Goal: Transaction & Acquisition: Subscribe to service/newsletter

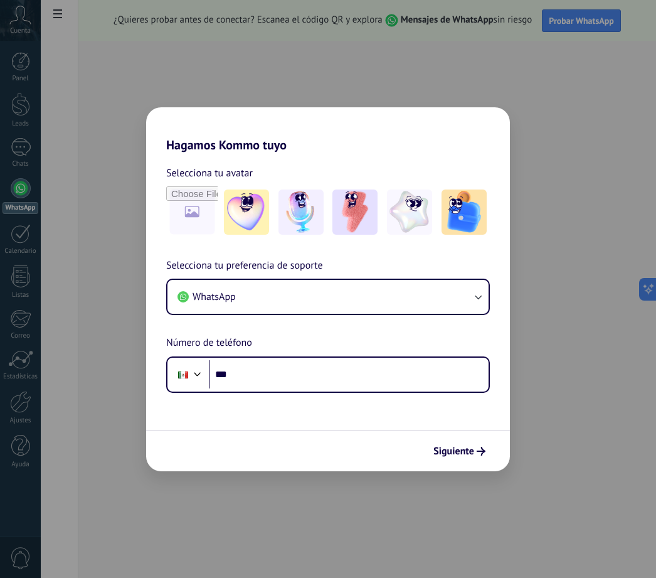
click at [421, 215] on img at bounding box center [409, 211] width 45 height 45
click at [361, 295] on button "WhatsApp" at bounding box center [327, 297] width 321 height 34
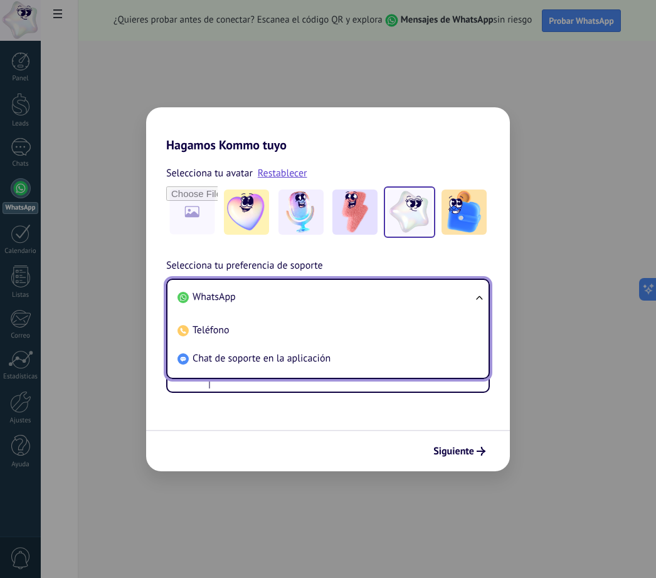
click at [464, 294] on li "WhatsApp" at bounding box center [326, 297] width 306 height 28
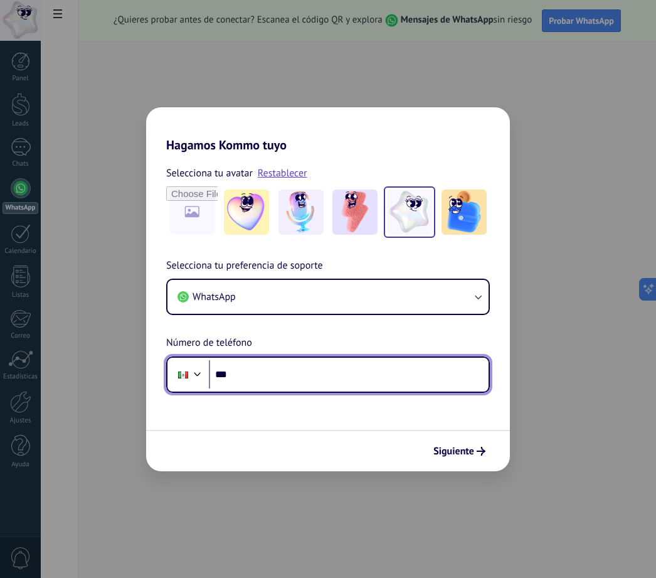
click at [334, 373] on input "***" at bounding box center [349, 374] width 280 height 29
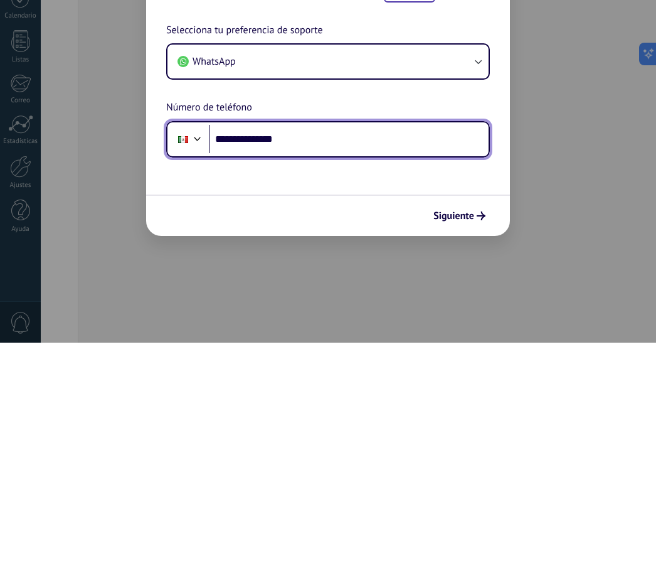
type input "**********"
click at [466, 447] on span "Siguiente" at bounding box center [453, 451] width 41 height 9
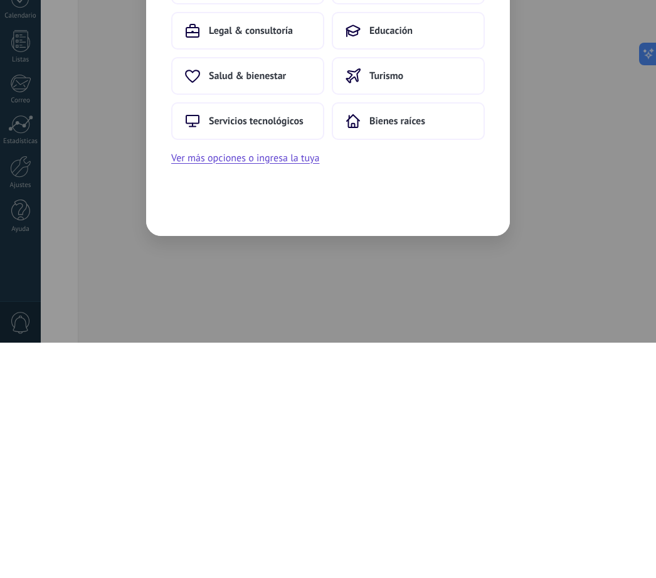
scroll to position [40, 0]
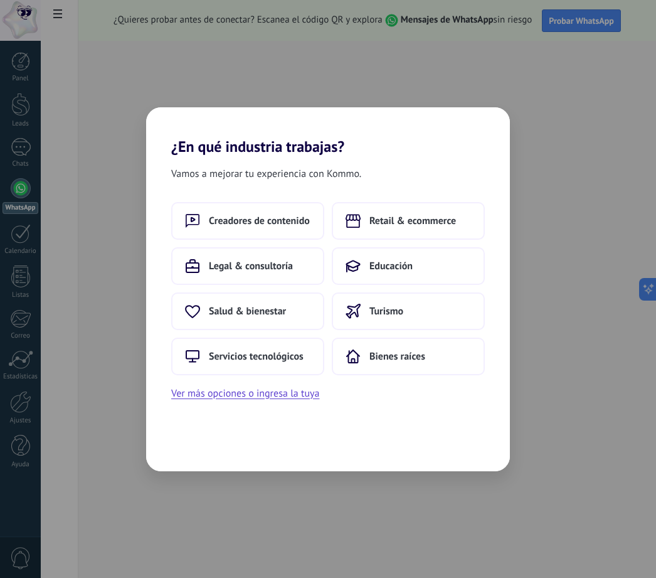
click at [298, 395] on button "Ver más opciones o ingresa la tuya" at bounding box center [245, 393] width 148 height 16
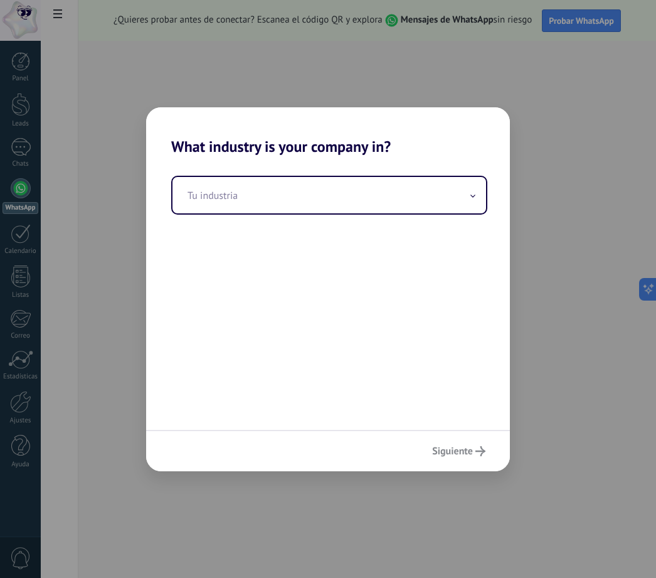
click at [332, 189] on input "text" at bounding box center [330, 195] width 314 height 36
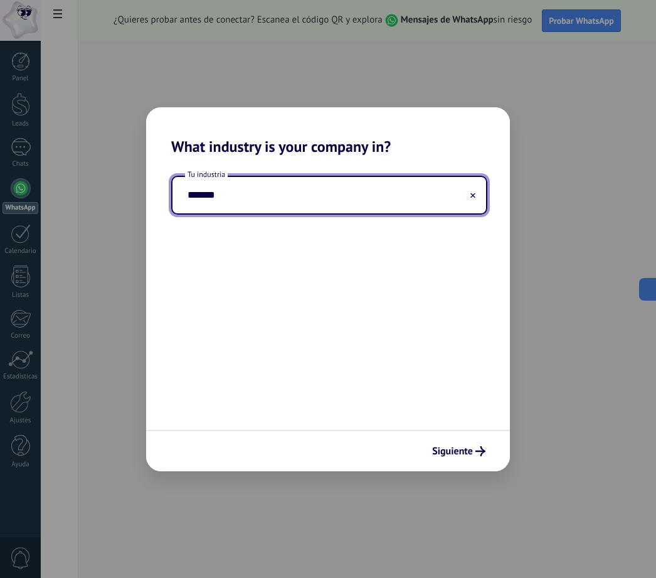
type input "*******"
click at [475, 440] on div "Siguiente" at bounding box center [328, 450] width 364 height 41
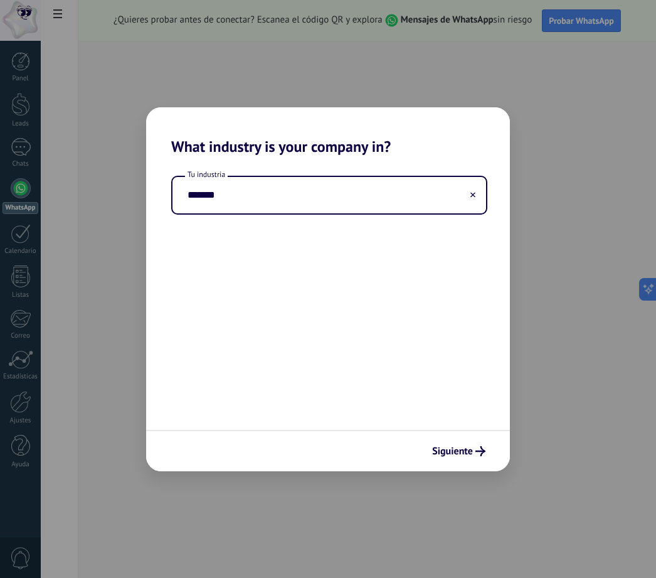
click at [474, 454] on span "Siguiente" at bounding box center [458, 451] width 53 height 10
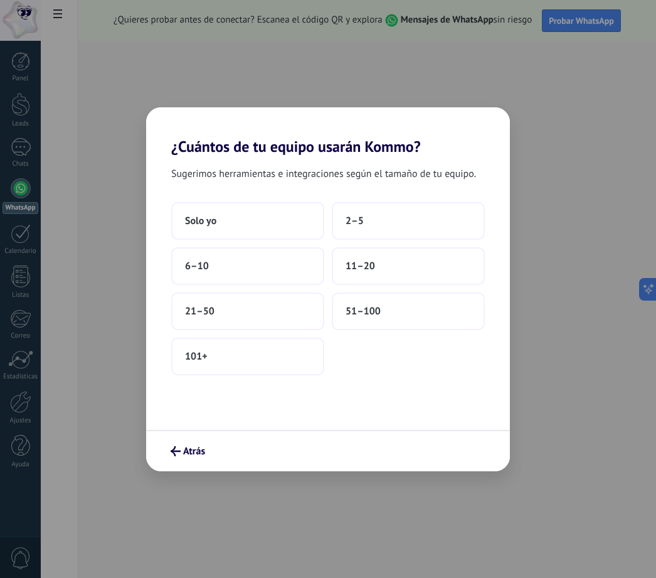
click at [272, 224] on button "Solo yo" at bounding box center [247, 221] width 153 height 38
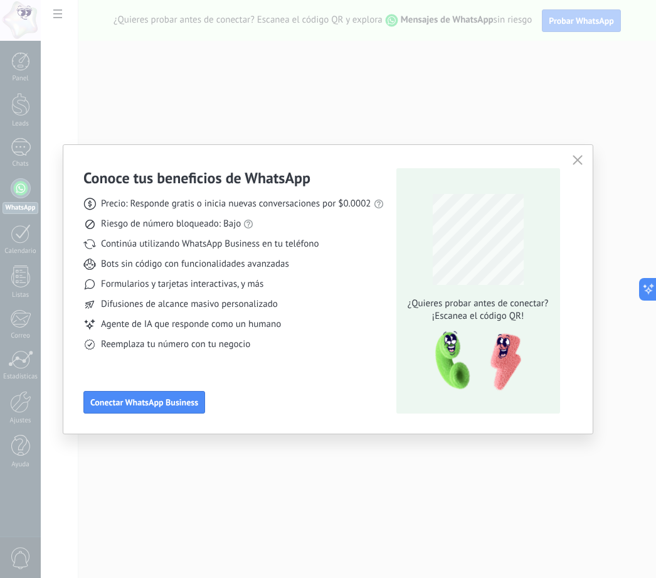
click at [167, 403] on span "Conectar WhatsApp Business" at bounding box center [144, 402] width 108 height 9
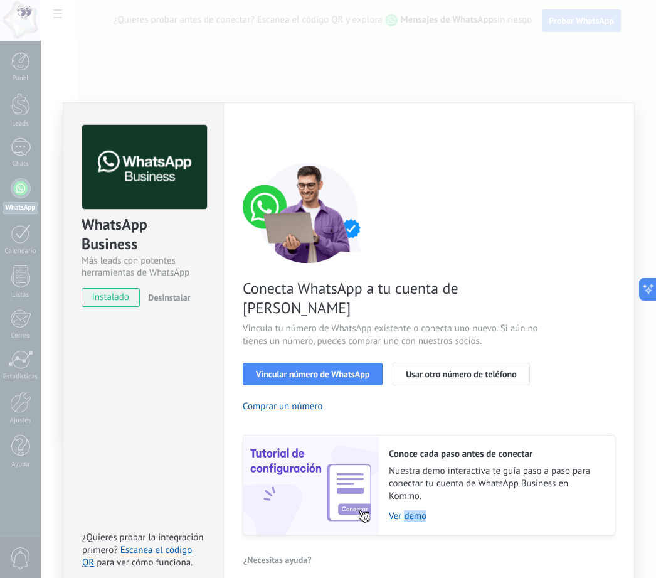
click at [481, 510] on link "Ver demo" at bounding box center [495, 516] width 213 height 12
click at [361, 369] on span "Vincular número de WhatsApp" at bounding box center [313, 373] width 114 height 9
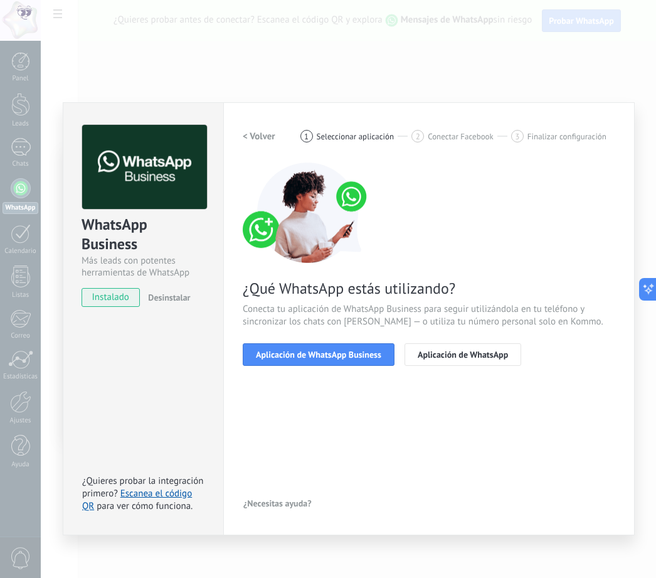
click at [367, 356] on span "Aplicación de WhatsApp Business" at bounding box center [318, 354] width 125 height 9
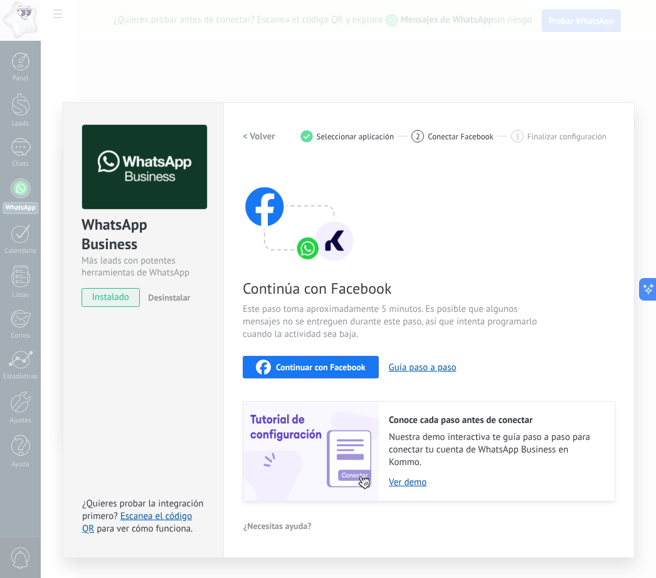
click at [412, 479] on link "Ver demo" at bounding box center [495, 482] width 213 height 12
click at [353, 366] on span "Continuar con Facebook" at bounding box center [321, 367] width 90 height 9
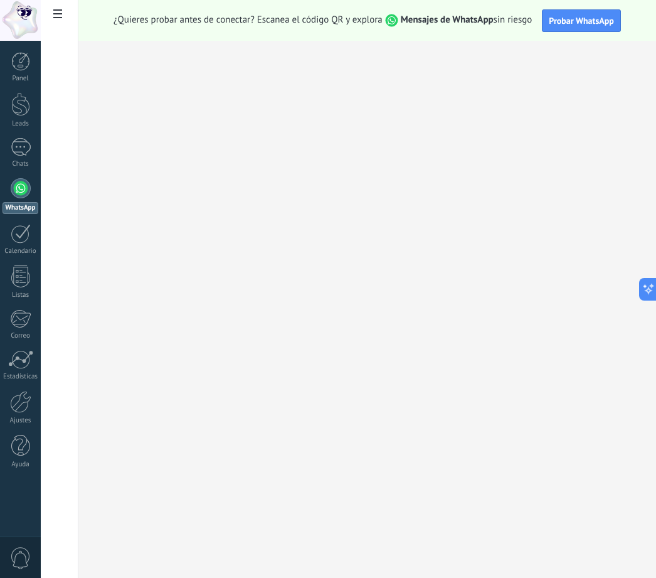
click at [590, 19] on span "Probar WhatsApp" at bounding box center [581, 20] width 65 height 11
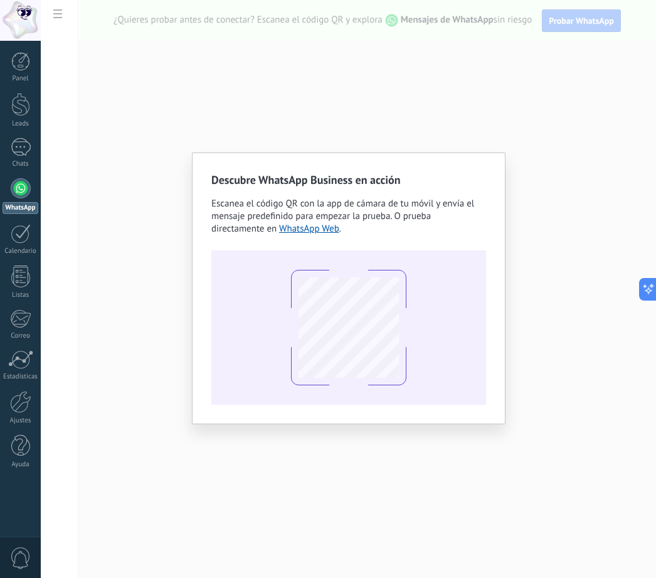
click at [133, 350] on div "Descubre WhatsApp Business en acción Escanea el código QR con la app de cámara …" at bounding box center [348, 289] width 615 height 578
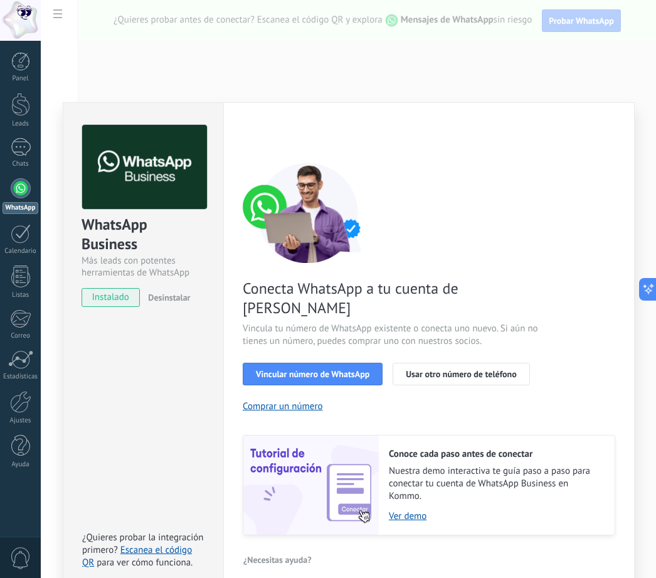
click at [348, 363] on button "Vincular número de WhatsApp" at bounding box center [313, 374] width 140 height 23
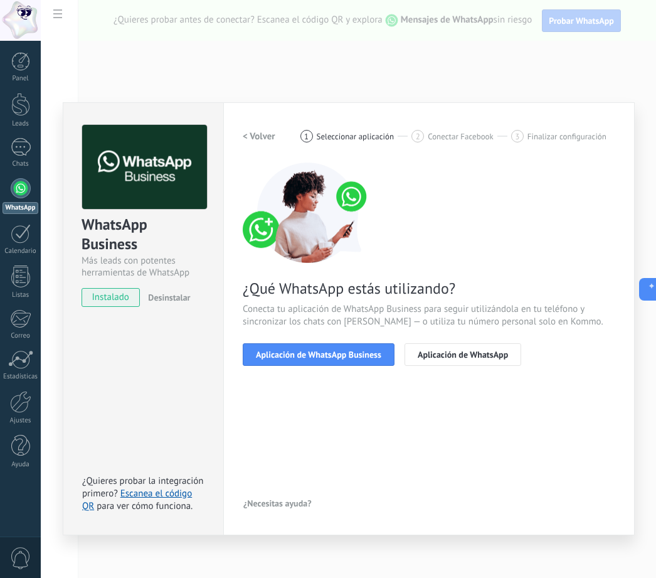
click at [357, 355] on span "Aplicación de WhatsApp Business" at bounding box center [318, 354] width 125 height 9
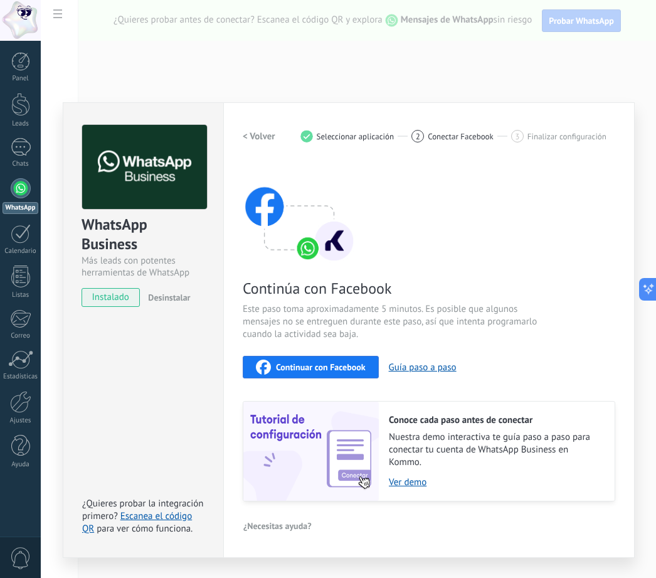
click at [353, 367] on span "Continuar con Facebook" at bounding box center [321, 367] width 90 height 9
click at [339, 363] on span "Continuar con Facebook" at bounding box center [321, 367] width 90 height 9
click at [154, 45] on div "WhatsApp Business Más leads con potentes herramientas de WhatsApp instalado Des…" at bounding box center [348, 289] width 615 height 578
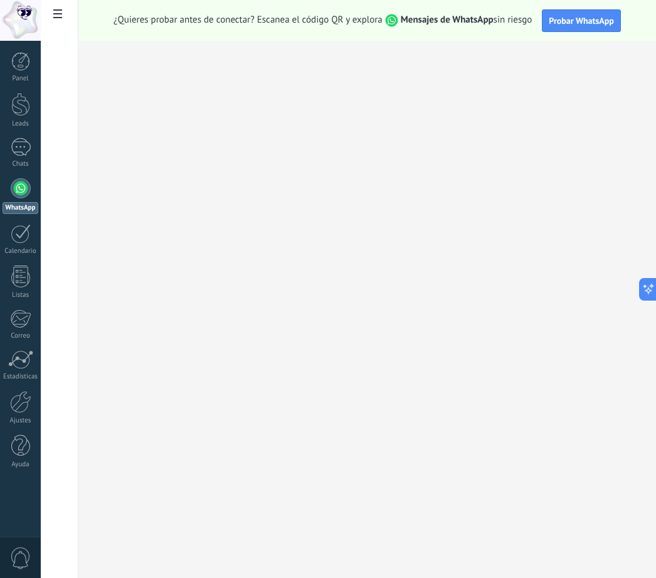
click at [24, 404] on div at bounding box center [20, 402] width 21 height 22
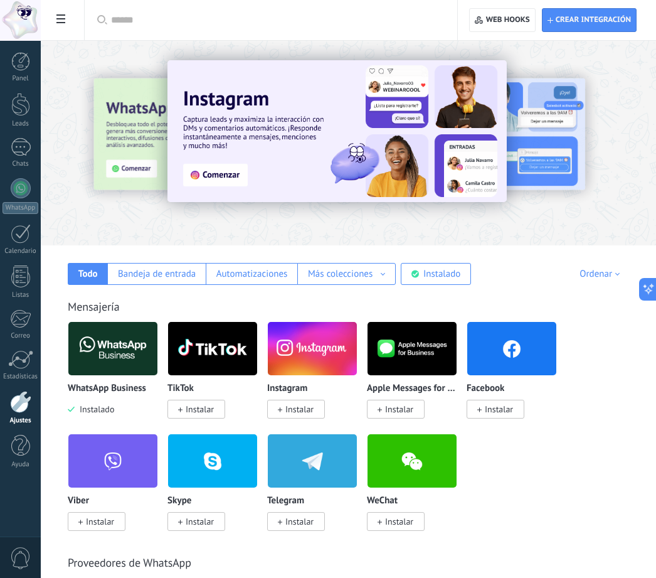
click at [115, 345] on img at bounding box center [112, 348] width 89 height 61
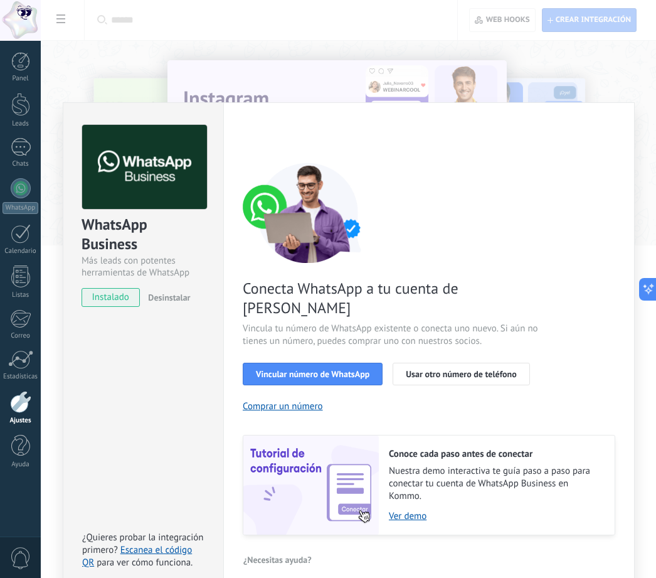
click at [343, 369] on span "Vincular número de WhatsApp" at bounding box center [313, 373] width 114 height 9
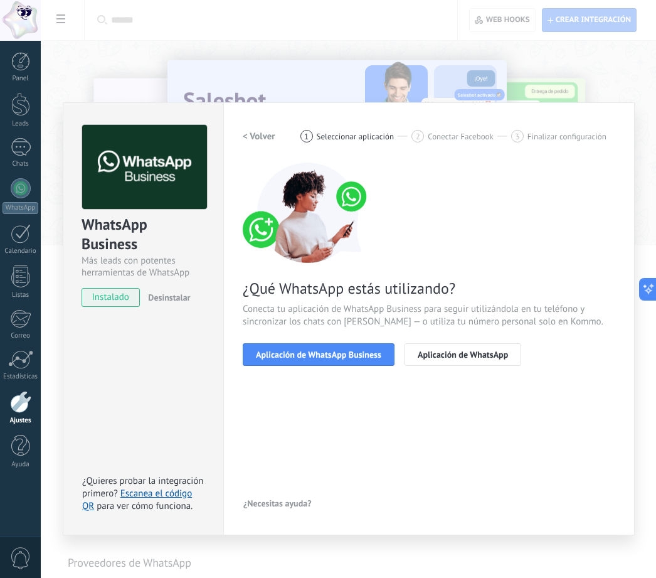
click at [310, 354] on span "Aplicación de WhatsApp Business" at bounding box center [318, 354] width 125 height 9
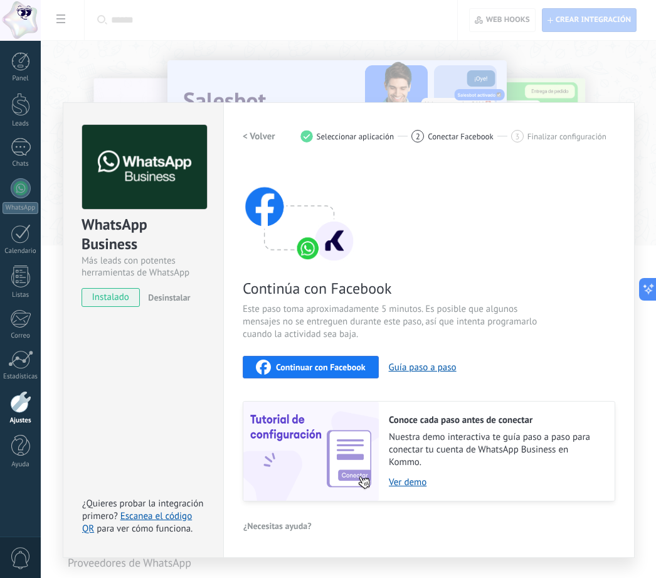
click at [308, 364] on span "Continuar con Facebook" at bounding box center [321, 367] width 90 height 9
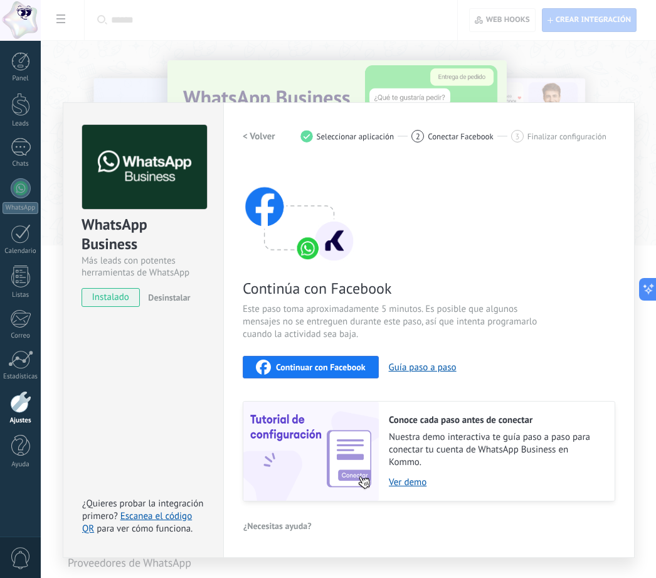
click at [291, 373] on div "Continuar con Facebook" at bounding box center [311, 366] width 110 height 15
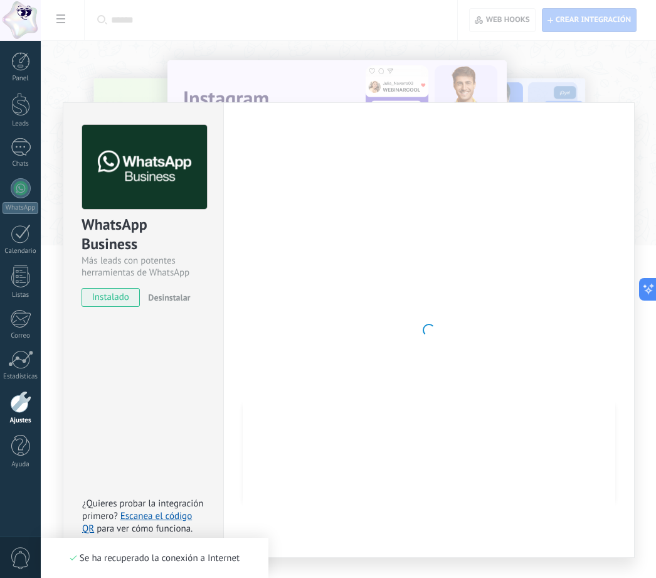
click at [563, 74] on div "WhatsApp Business Más leads con potentes herramientas de WhatsApp instalado Des…" at bounding box center [348, 289] width 615 height 578
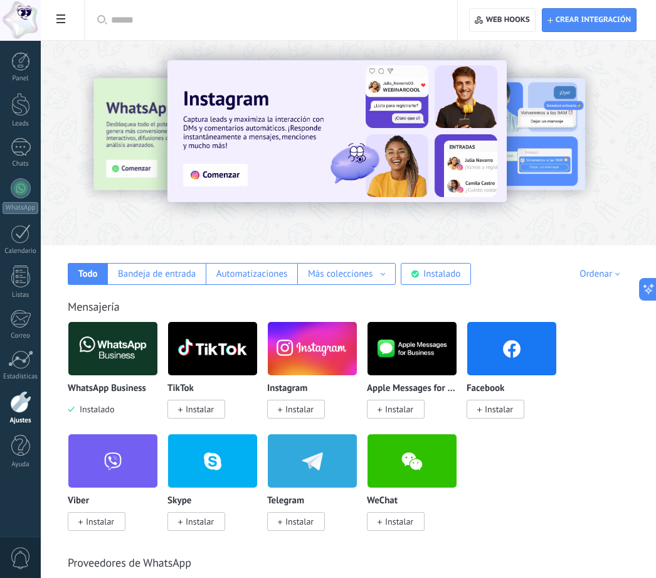
click at [596, 26] on span "Crear integración" at bounding box center [589, 20] width 83 height 23
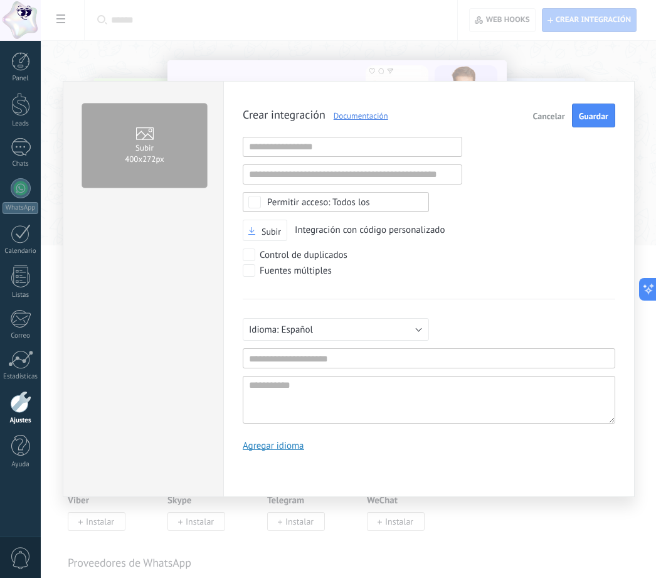
scroll to position [13, 0]
click at [543, 117] on span "Cancelar" at bounding box center [549, 116] width 32 height 9
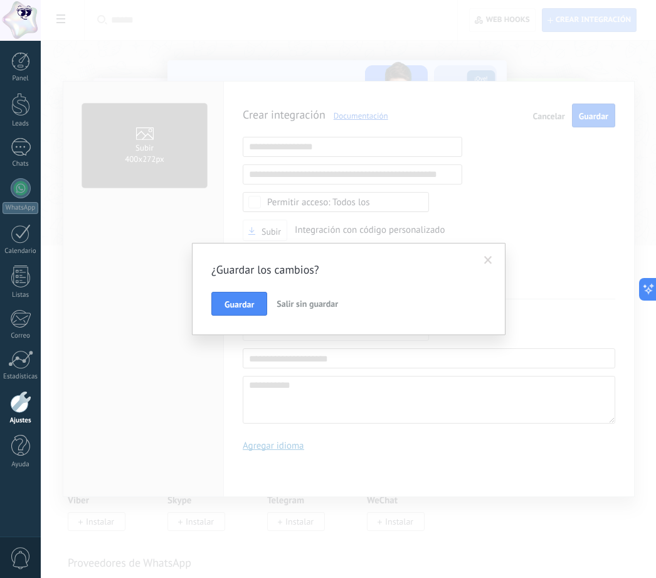
click at [313, 307] on span "Salir sin guardar" at bounding box center [307, 303] width 61 height 11
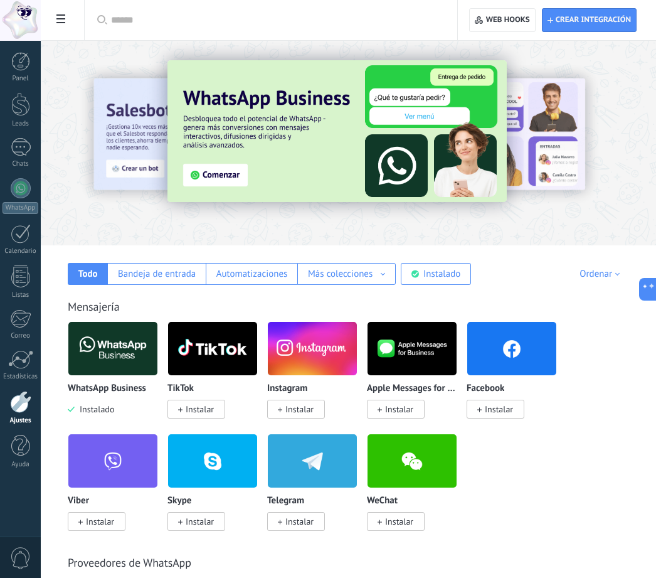
click at [10, 23] on div at bounding box center [20, 20] width 41 height 41
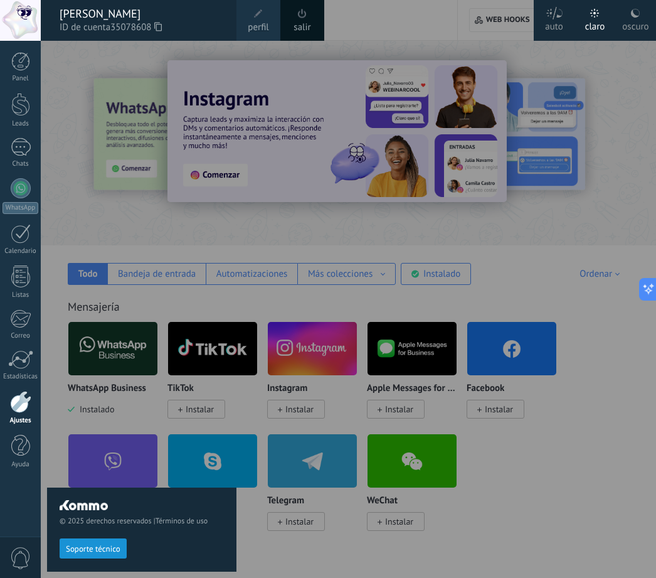
click at [610, 115] on div at bounding box center [369, 289] width 656 height 578
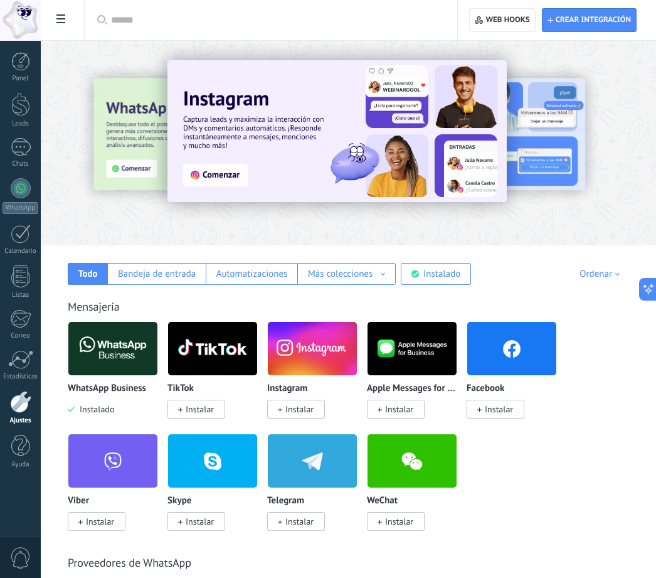
click at [28, 570] on div "0" at bounding box center [20, 556] width 41 height 41
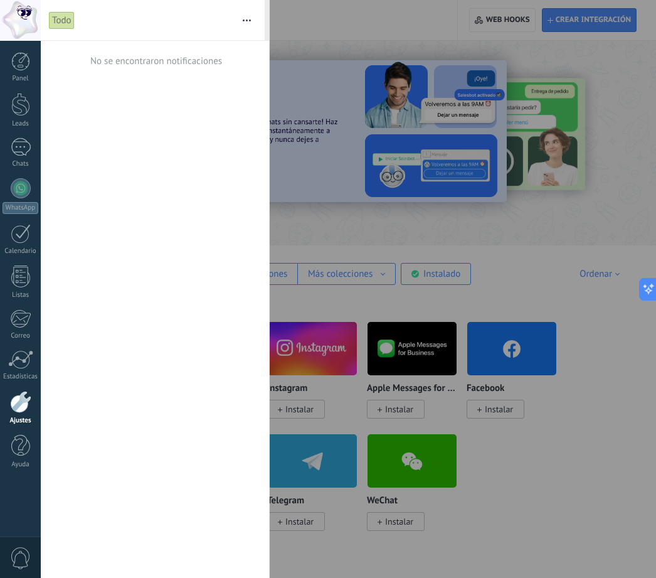
click at [16, 99] on div at bounding box center [20, 104] width 19 height 23
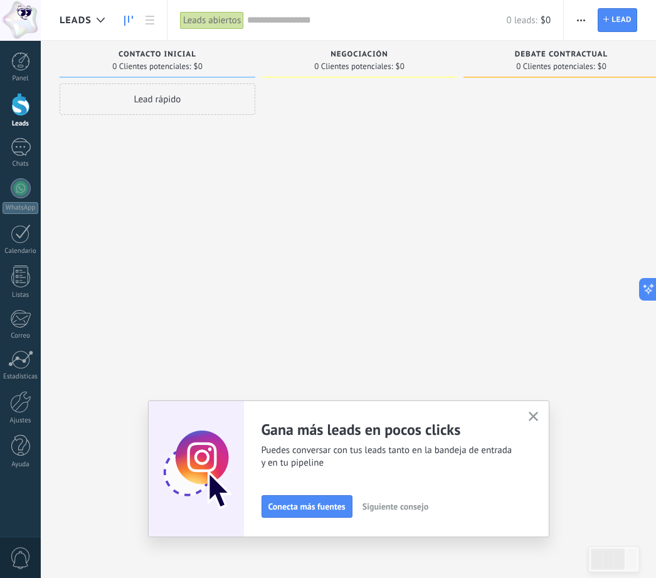
click at [614, 19] on span "Lead" at bounding box center [622, 20] width 20 height 23
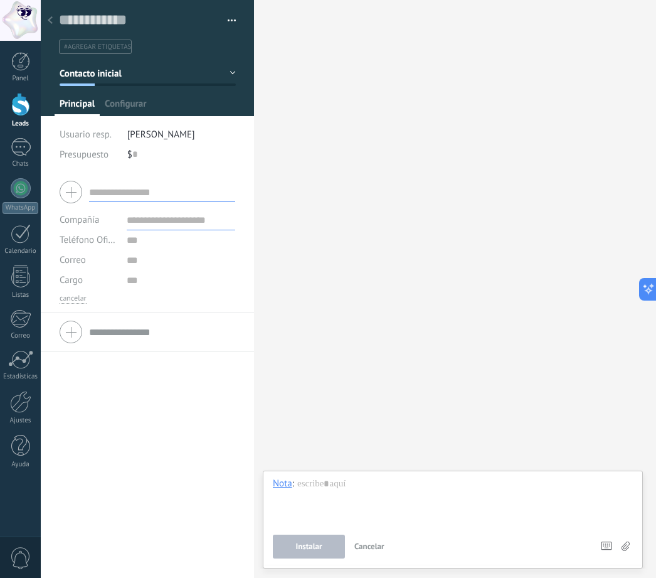
click at [13, 151] on div at bounding box center [21, 147] width 20 height 18
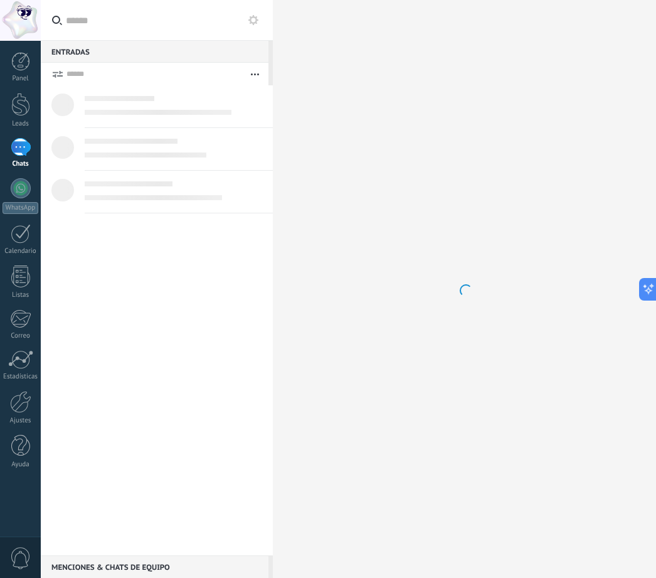
click at [19, 154] on div at bounding box center [21, 147] width 20 height 18
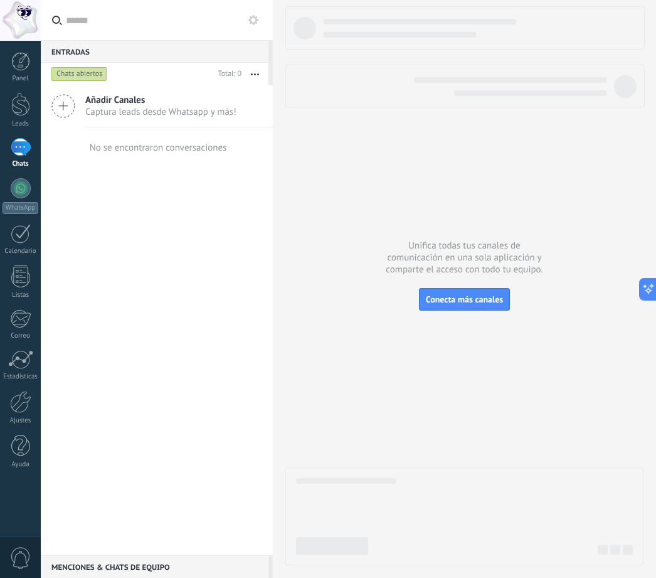
click at [470, 297] on span "Conecta más canales" at bounding box center [464, 299] width 77 height 11
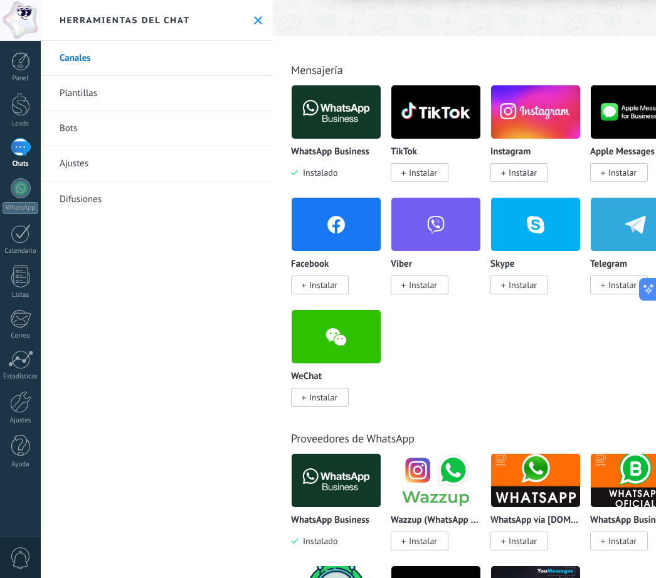
scroll to position [170, 0]
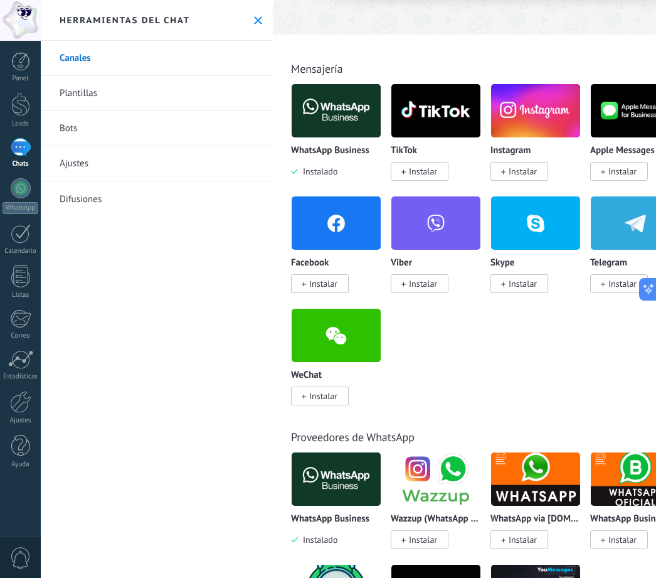
click at [331, 287] on span "Instalar" at bounding box center [323, 283] width 28 height 11
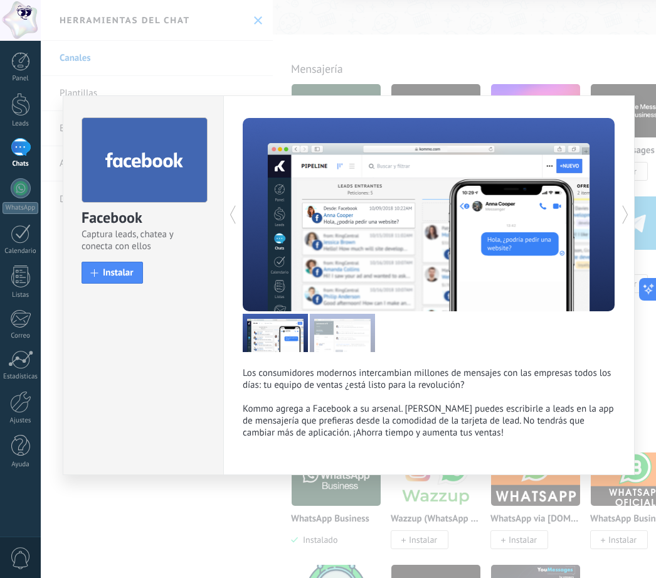
click at [122, 275] on span "Instalar" at bounding box center [118, 272] width 31 height 9
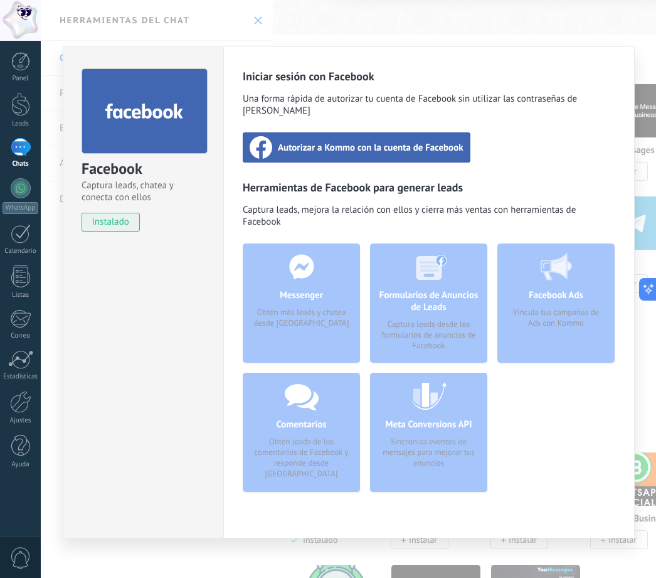
click at [367, 132] on div "Autorizar a Kommo con la cuenta de Facebook" at bounding box center [357, 147] width 228 height 30
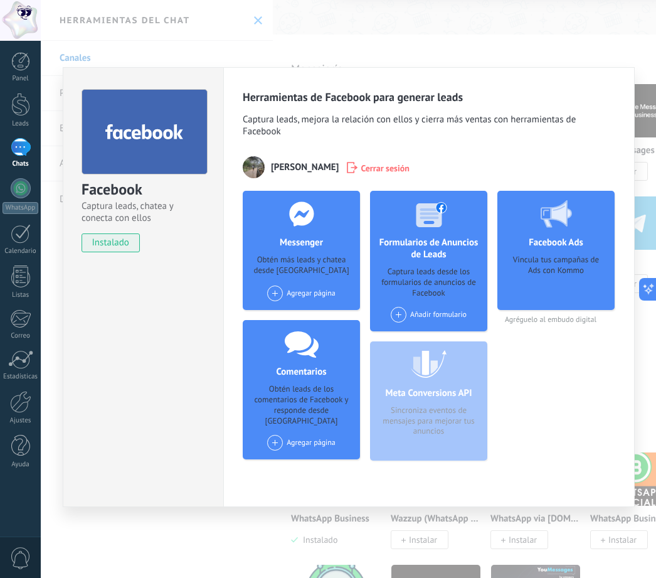
click at [292, 260] on div "Obtén más leads y chatea desde [GEOGRAPHIC_DATA]" at bounding box center [301, 266] width 97 height 23
click at [275, 301] on span at bounding box center [275, 293] width 16 height 16
click at [347, 321] on div "[PERSON_NAME] Gimnasia Rítmica" at bounding box center [335, 317] width 139 height 28
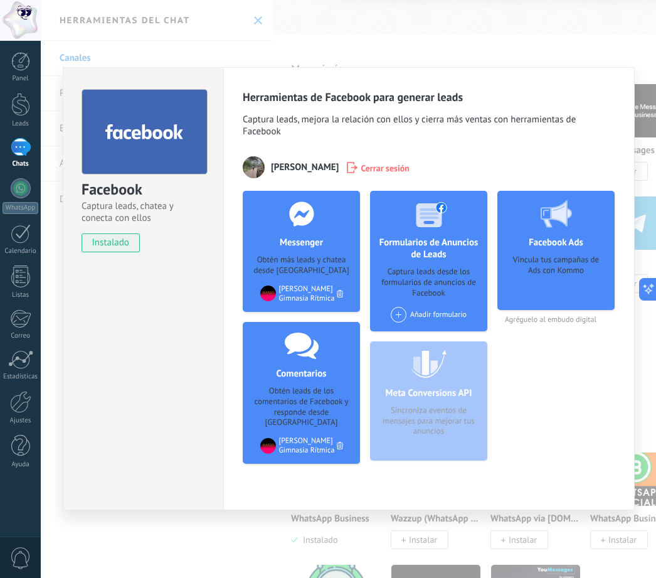
click at [568, 285] on div "Vincula tus campañas de Ads con Kommo" at bounding box center [555, 278] width 97 height 47
click at [565, 267] on div "Vincula tus campañas de Ads con Kommo" at bounding box center [555, 278] width 97 height 47
click at [548, 302] on div "Vincula tus campañas de Ads con Kommo" at bounding box center [555, 278] width 97 height 47
click at [553, 323] on span "Agréguelo al embudo digital" at bounding box center [555, 319] width 117 height 9
click at [398, 319] on span at bounding box center [399, 315] width 16 height 16
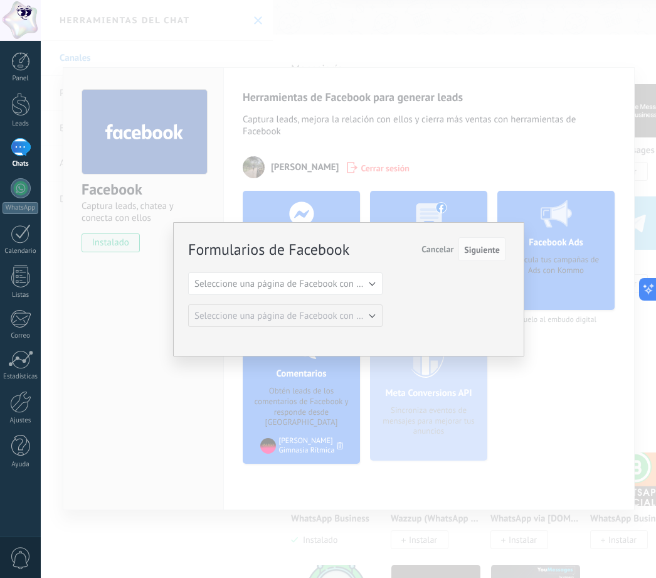
click at [371, 282] on button "Seleccione una página de Facebook con formas" at bounding box center [285, 283] width 194 height 23
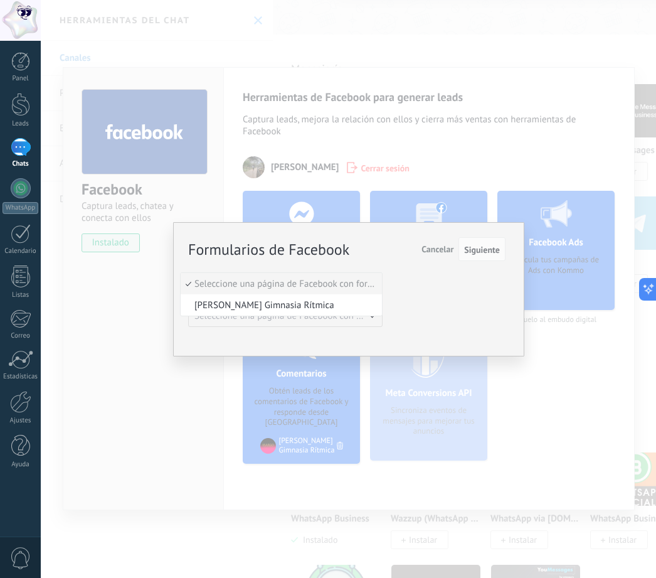
click at [341, 309] on span "[PERSON_NAME] Gimnasia Rítmica" at bounding box center [280, 305] width 198 height 12
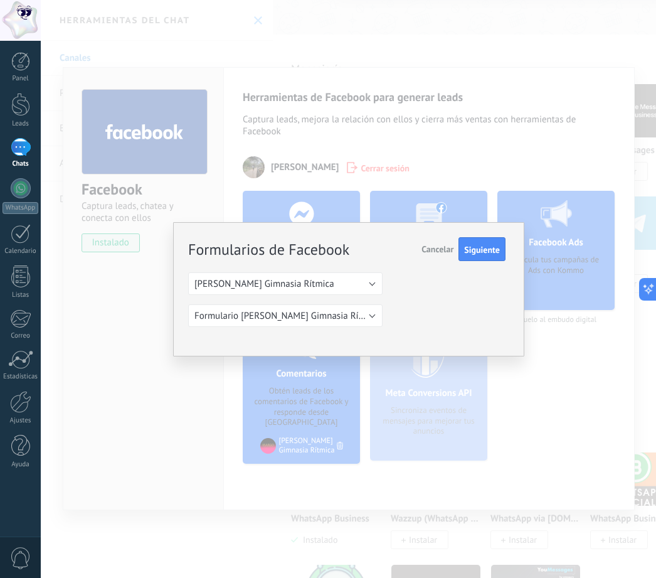
click at [357, 322] on button "Formulario [PERSON_NAME] Gimnasia Rítmica" at bounding box center [285, 315] width 194 height 23
click at [494, 247] on span "Siguiente" at bounding box center [482, 249] width 36 height 9
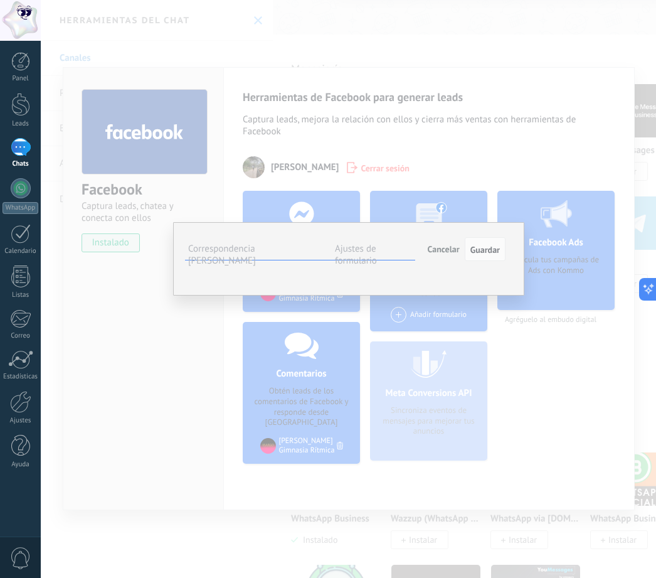
click at [447, 241] on button "Cancelar" at bounding box center [444, 249] width 42 height 24
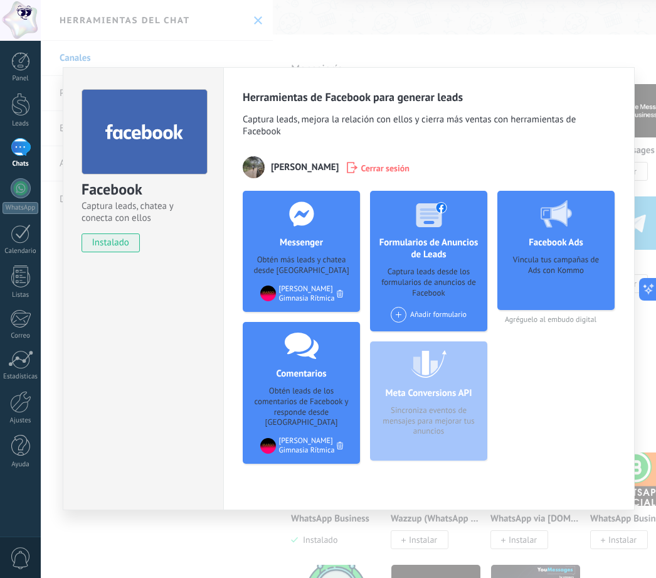
click at [568, 278] on div "Vincula tus campañas de Ads con Kommo" at bounding box center [555, 278] width 97 height 47
click at [582, 41] on div "Facebook Captura leads, chatea y conecta con ellos instalado Desinstalar Herram…" at bounding box center [348, 289] width 615 height 578
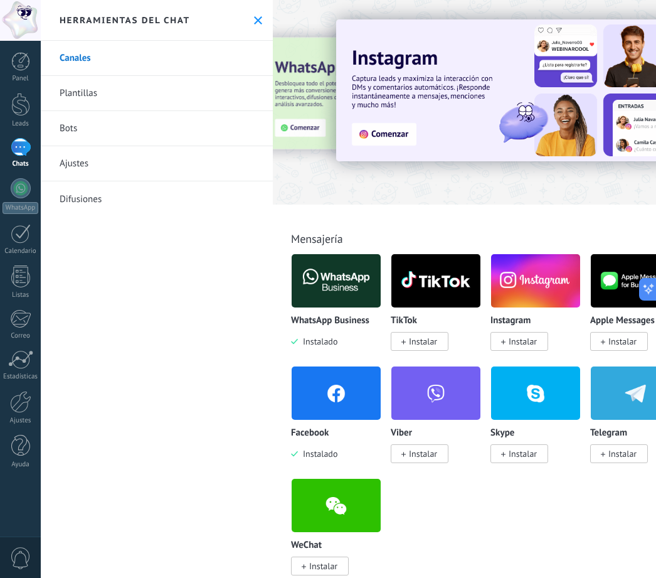
scroll to position [0, 0]
click at [21, 190] on div at bounding box center [21, 188] width 20 height 20
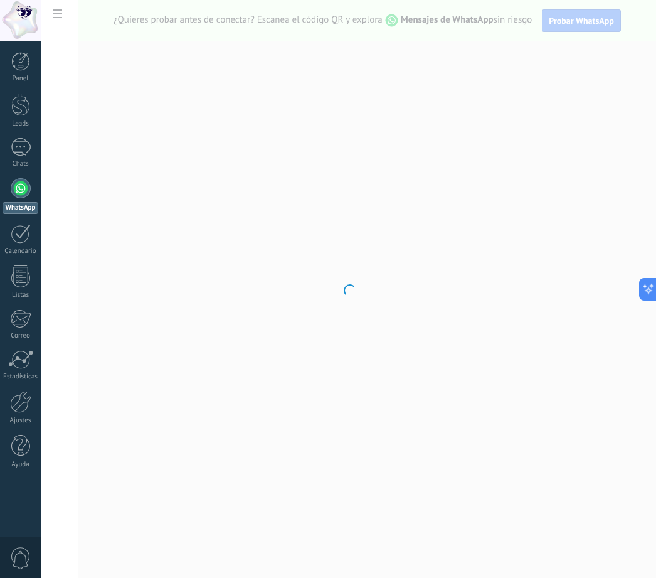
click at [183, 294] on div at bounding box center [348, 289] width 615 height 578
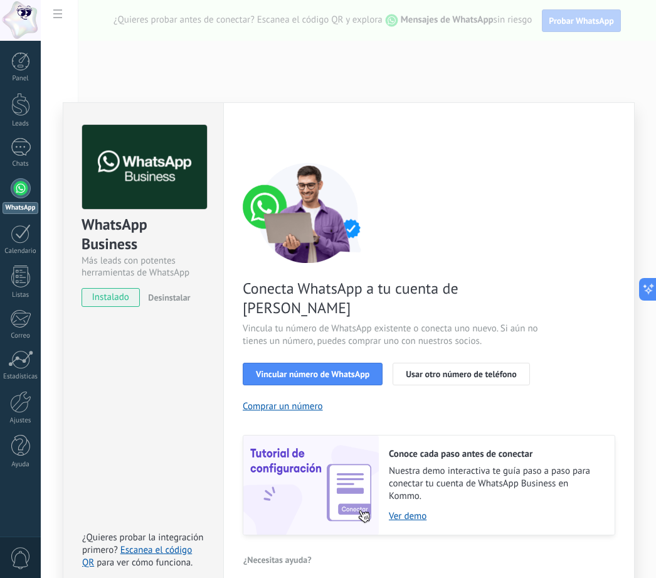
click at [340, 369] on span "Vincular número de WhatsApp" at bounding box center [313, 373] width 114 height 9
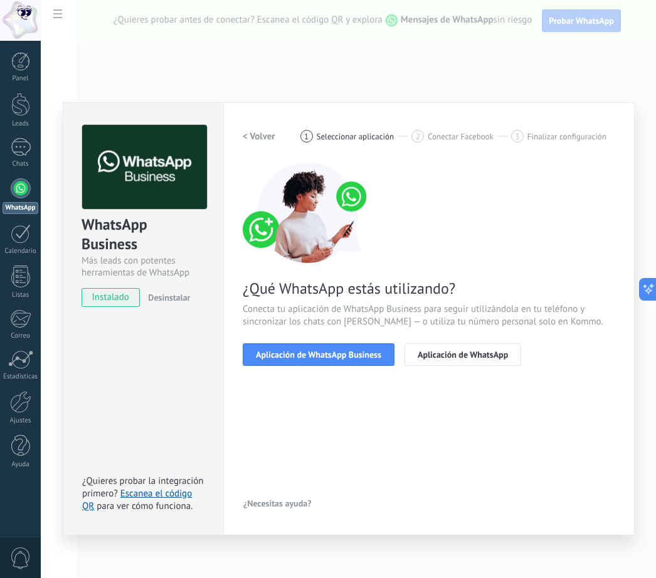
click at [334, 353] on span "Aplicación de WhatsApp Business" at bounding box center [318, 354] width 125 height 9
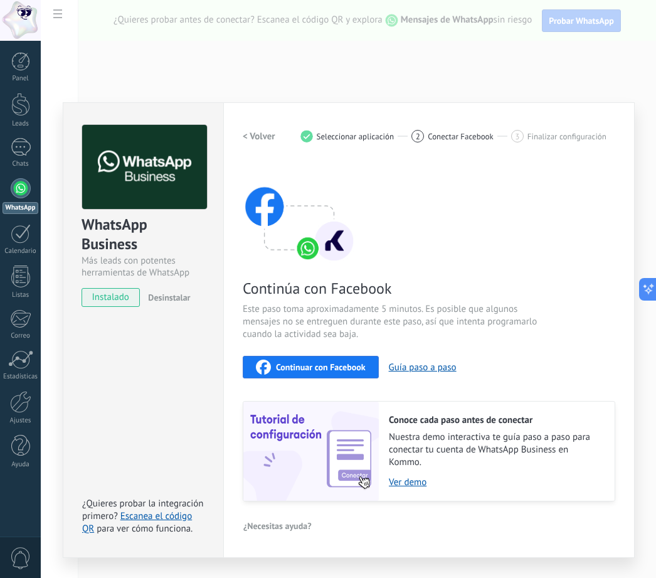
click at [334, 353] on div "Continúa con Facebook Este paso toma aproximadamente 5 minutos. Es posible que …" at bounding box center [429, 331] width 373 height 339
click at [343, 371] on span "Continuar con Facebook" at bounding box center [321, 367] width 90 height 9
click at [170, 515] on link "Escanea el código QR" at bounding box center [137, 522] width 110 height 24
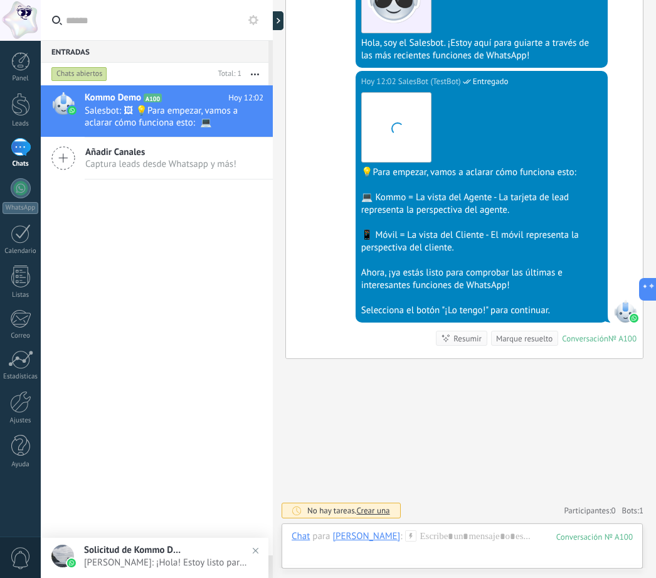
scroll to position [19, 0]
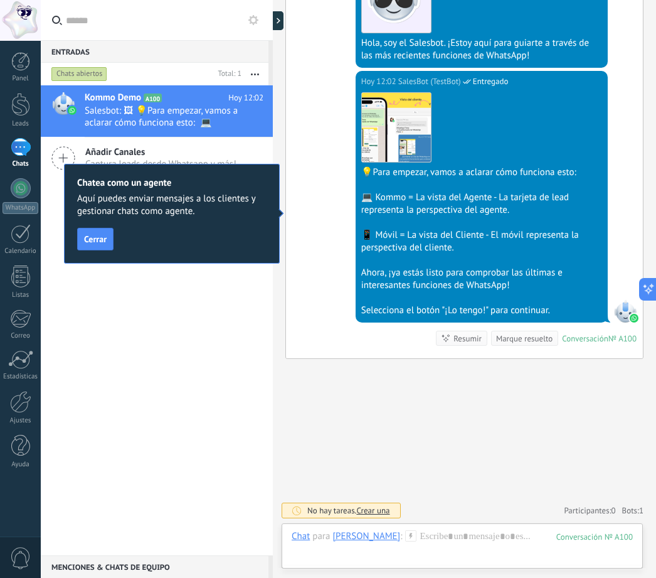
click at [328, 77] on div "[DATE] 12:02 SalesBot (TestBot) Entregado Descargar 💡Para empezar, vamos a acla…" at bounding box center [464, 214] width 357 height 287
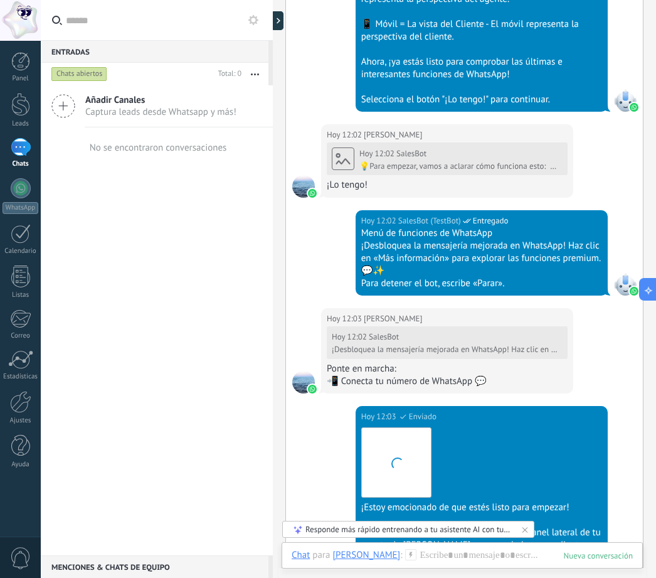
scroll to position [931, 0]
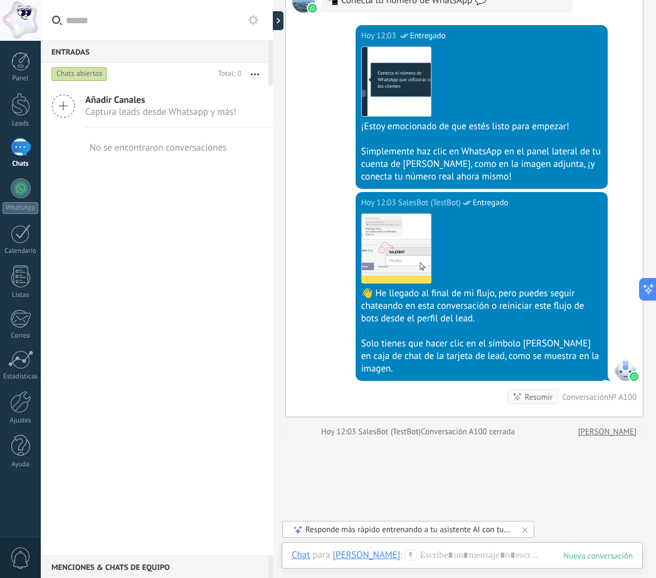
click at [255, 67] on button "button" at bounding box center [255, 74] width 27 height 23
click at [347, 95] on div "[DATE] 12:03 SalesBot (TestBot) Entregado Descargar ¡Estoy emocionado de que es…" at bounding box center [464, 108] width 357 height 167
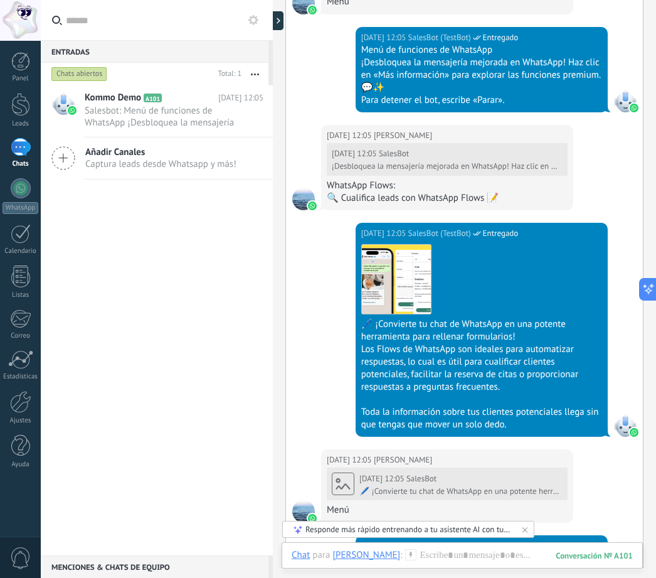
scroll to position [2616, 0]
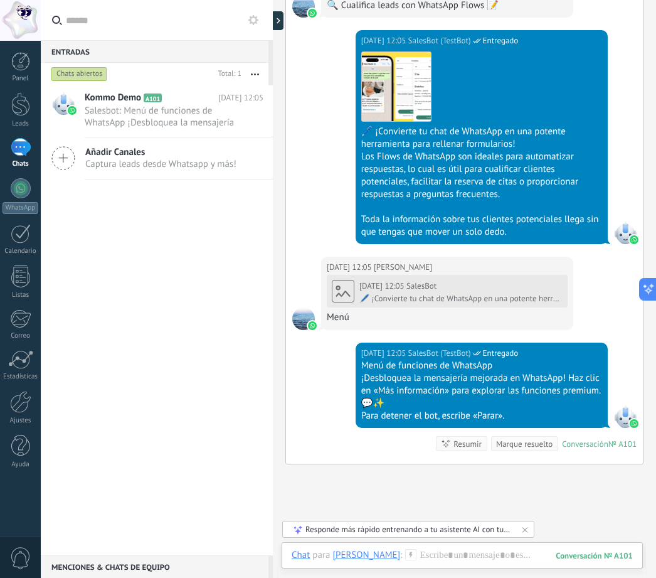
click at [17, 52] on div at bounding box center [20, 61] width 19 height 19
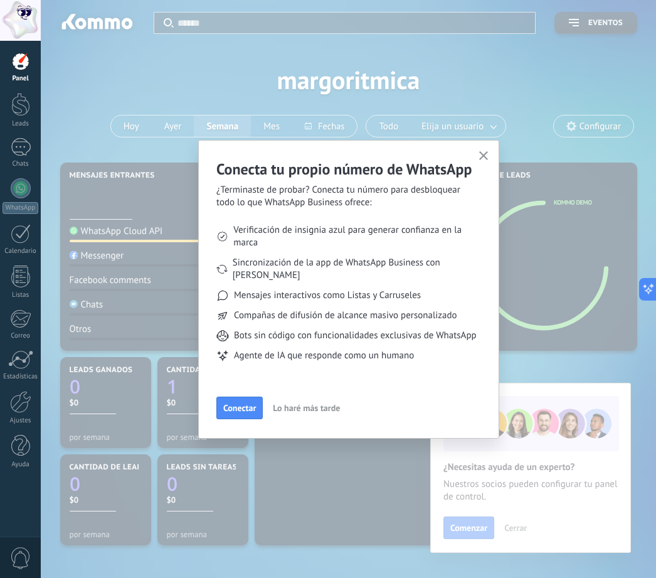
click at [245, 404] on span "Conectar" at bounding box center [239, 407] width 33 height 9
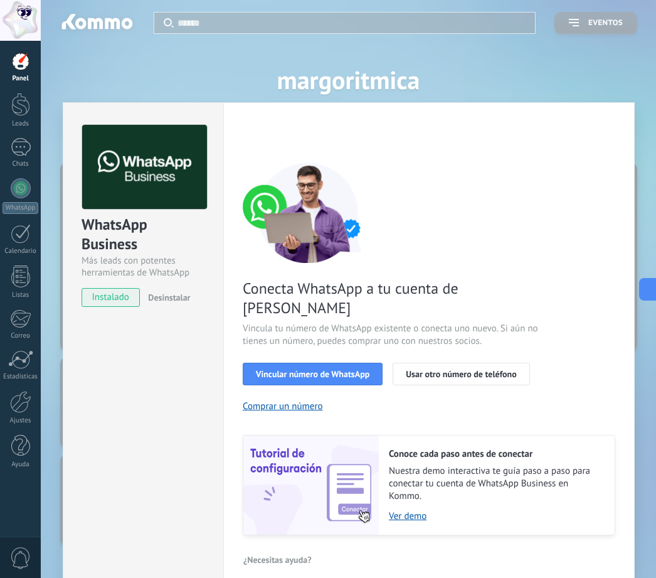
click at [470, 369] on span "Usar otro número de teléfono" at bounding box center [461, 373] width 110 height 9
click at [535, 41] on div "WhatsApp Business Más leads con potentes herramientas de WhatsApp instalado Des…" at bounding box center [348, 289] width 615 height 578
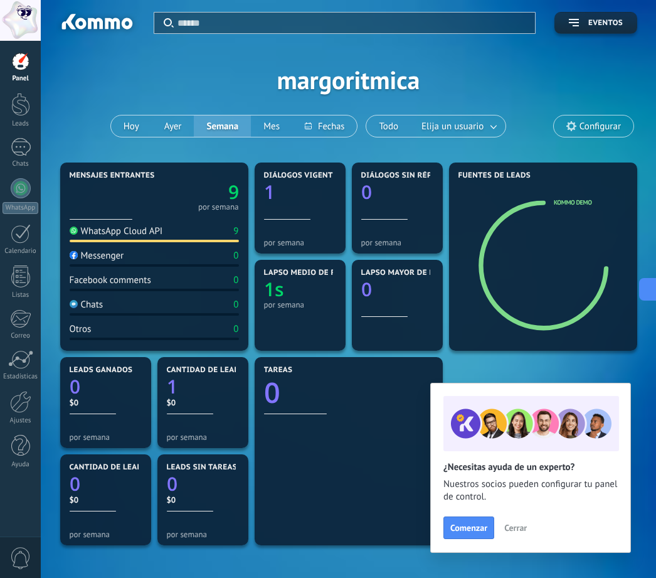
type textarea "**********"
